Goal: Task Accomplishment & Management: Manage account settings

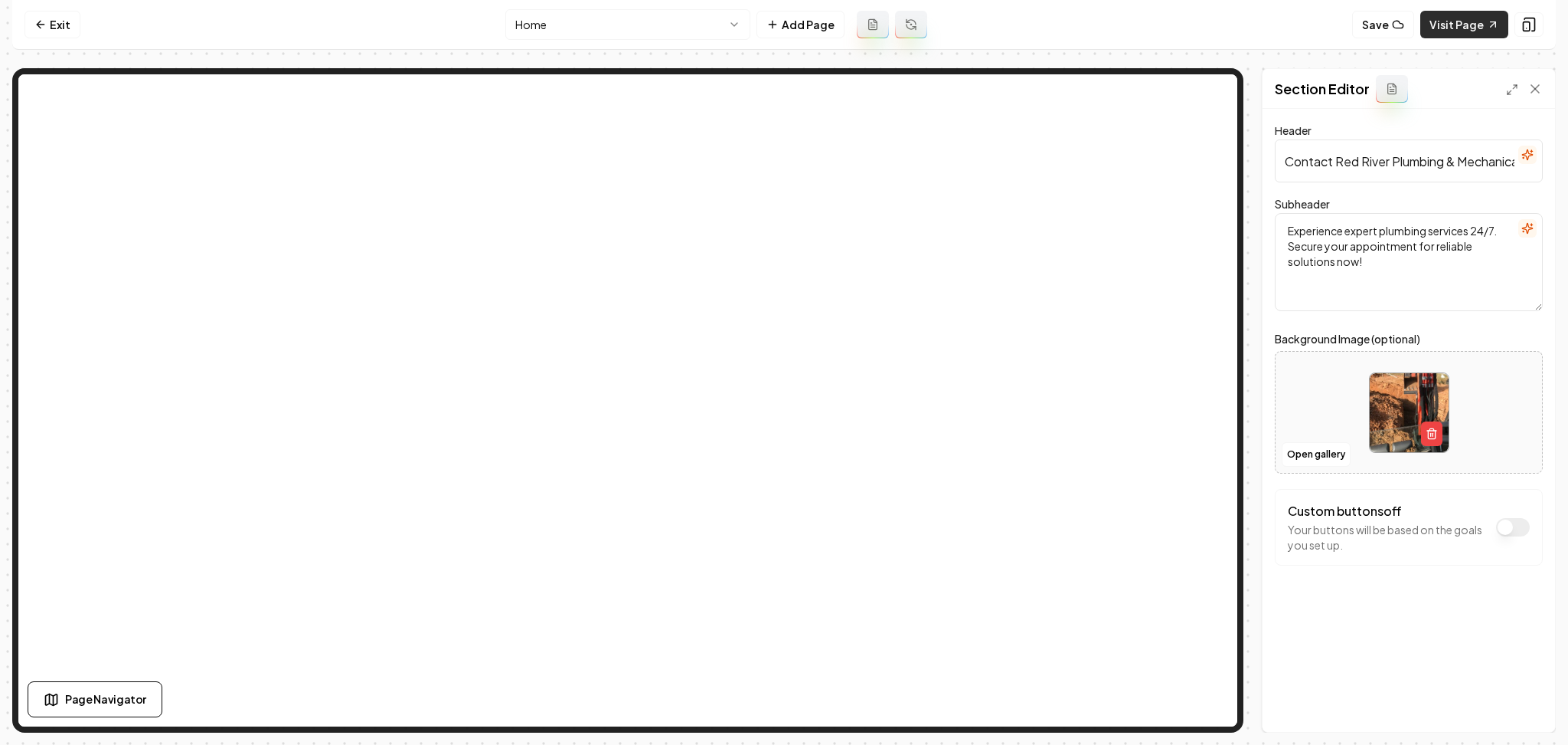
click at [1463, 25] on link "Visit Page" at bounding box center [1464, 24] width 88 height 27
click at [523, 26] on html "Computer Required This feature is only available on a computer. Please switch t…" at bounding box center [784, 372] width 1568 height 745
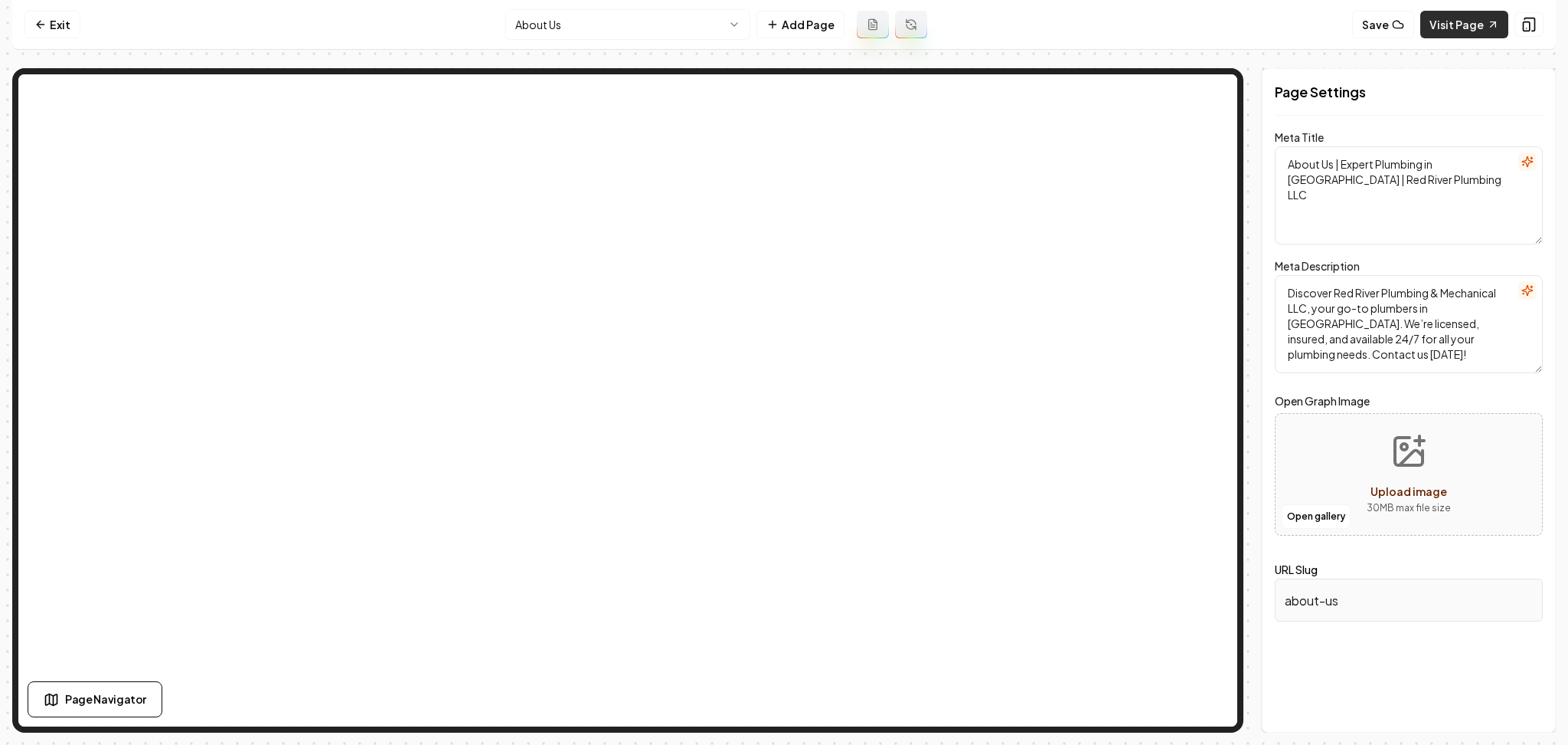
click at [1463, 22] on link "Visit Page" at bounding box center [1464, 24] width 88 height 27
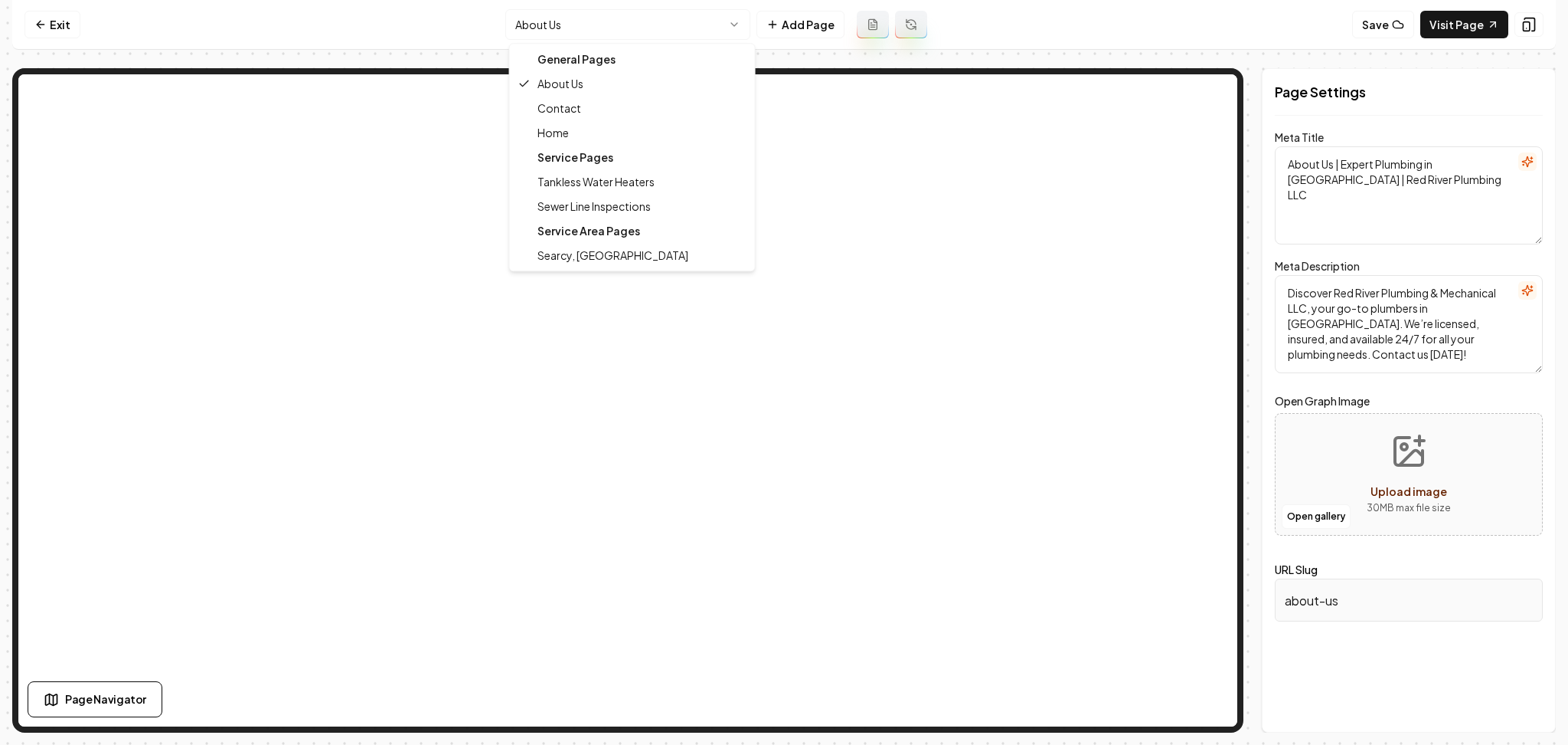
click at [613, 25] on html "Computer Required This feature is only available on a computer. Please switch t…" at bounding box center [784, 372] width 1568 height 745
type textarea "Reliable Plumbing Services in [GEOGRAPHIC_DATA], [GEOGRAPHIC_DATA] | Red River …"
type textarea "Experience reliable plumbing with Red River Plumbing & Mechanical in [GEOGRAPHI…"
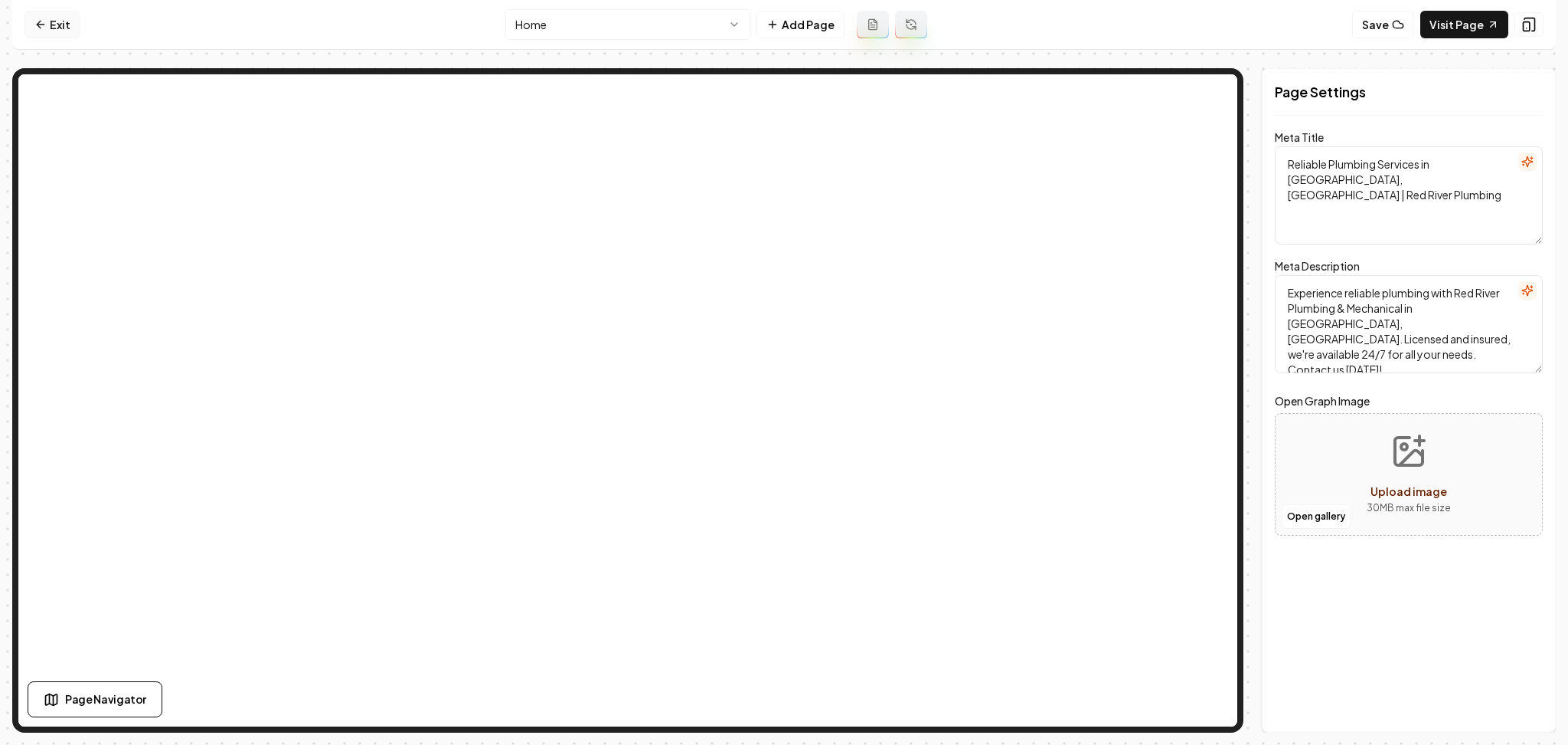
click at [51, 30] on link "Exit" at bounding box center [52, 24] width 56 height 27
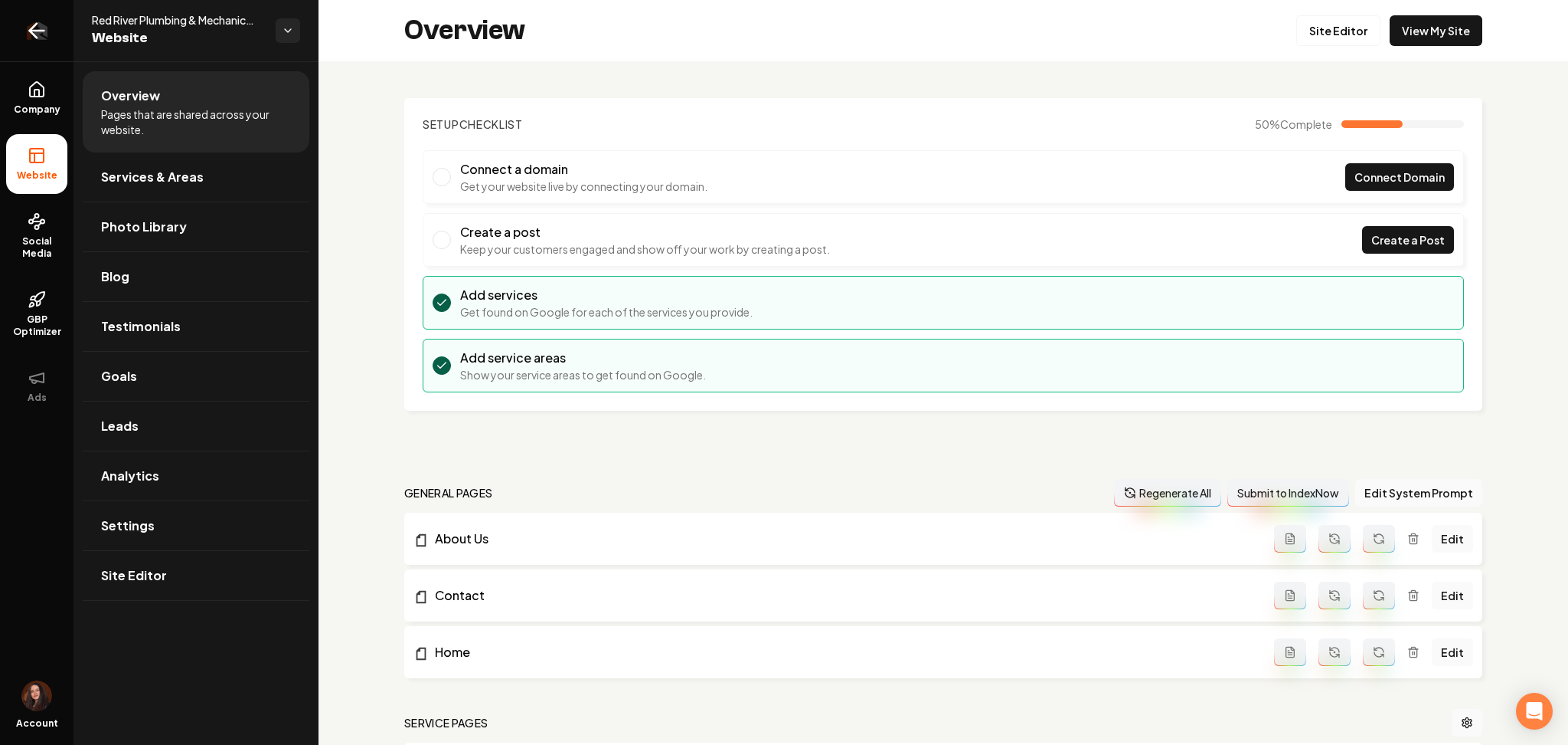
drag, startPoint x: 44, startPoint y: 24, endPoint x: 70, endPoint y: 5, distance: 32.2
click at [44, 23] on icon "Return to dashboard" at bounding box center [37, 31] width 25 height 25
